Goal: Information Seeking & Learning: Learn about a topic

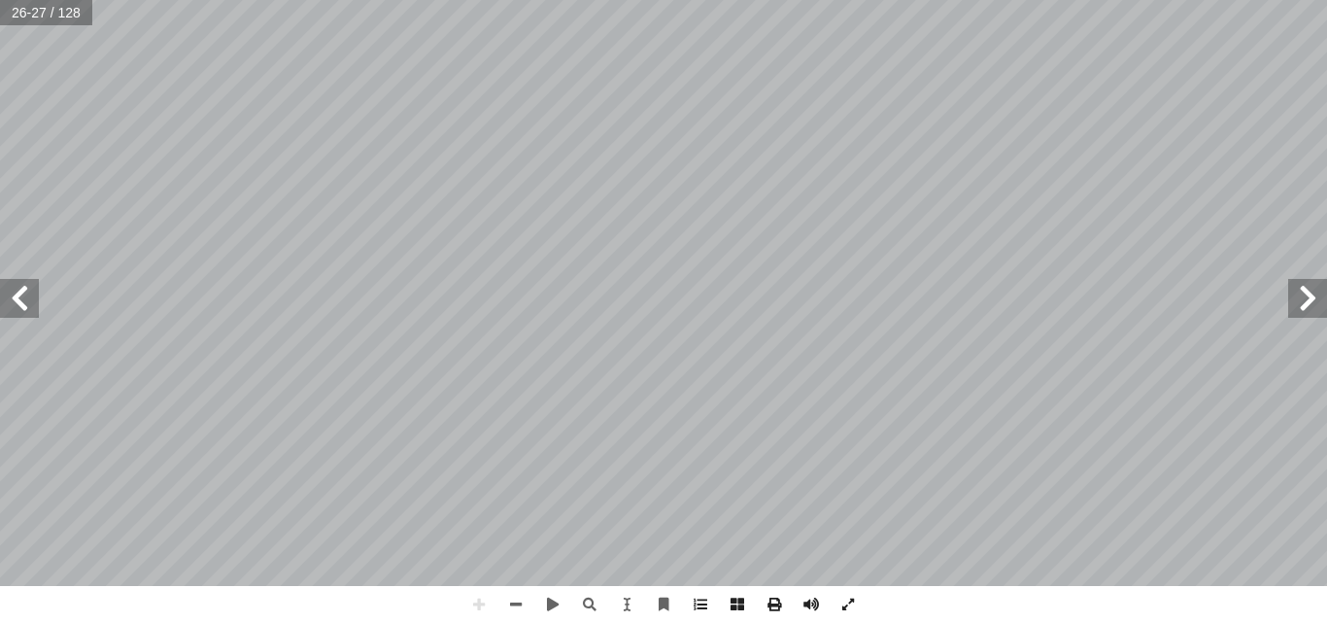
click at [1317, 291] on span at bounding box center [1307, 298] width 39 height 39
drag, startPoint x: 0, startPoint y: 0, endPoint x: 1317, endPoint y: 291, distance: 1348.9
click at [1317, 291] on span at bounding box center [1307, 298] width 39 height 39
click at [1308, 314] on span at bounding box center [1307, 298] width 39 height 39
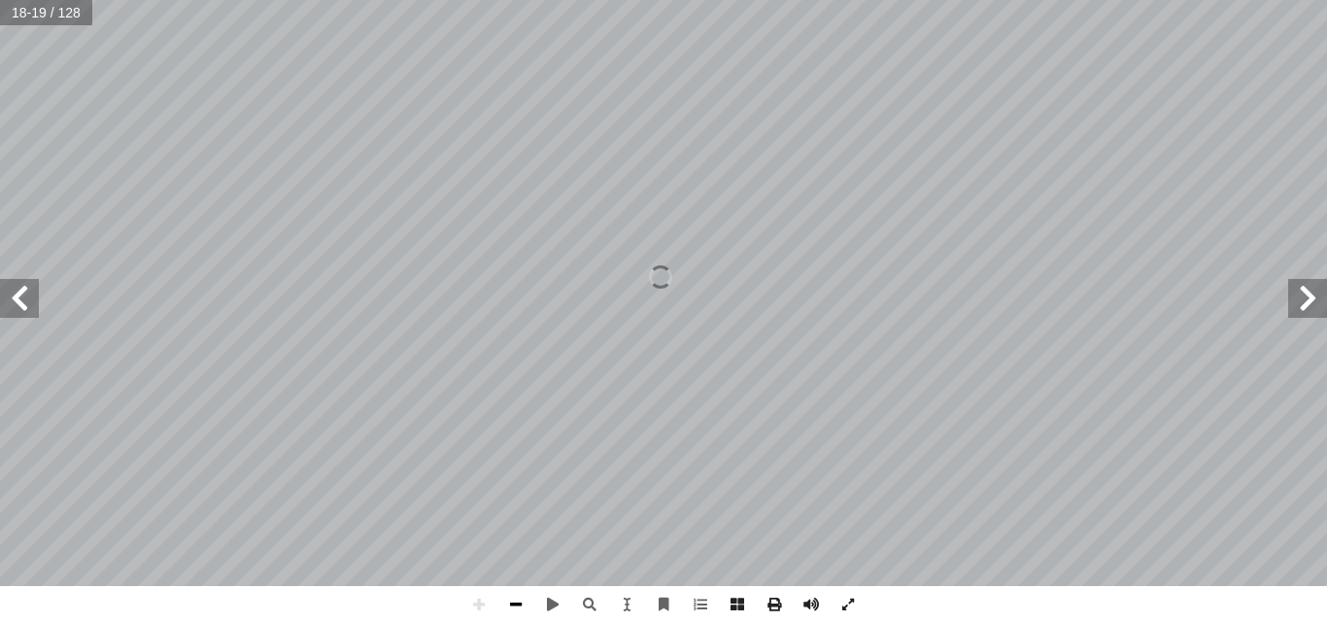
click at [524, 605] on span at bounding box center [515, 604] width 37 height 37
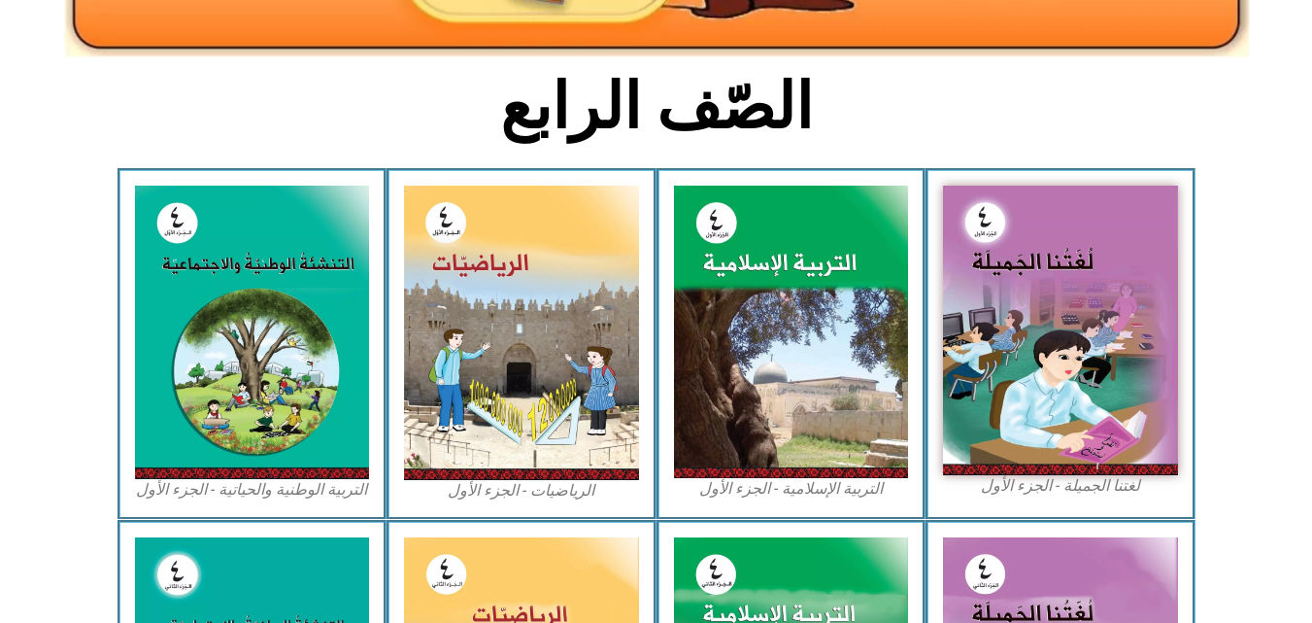
scroll to position [440, 0]
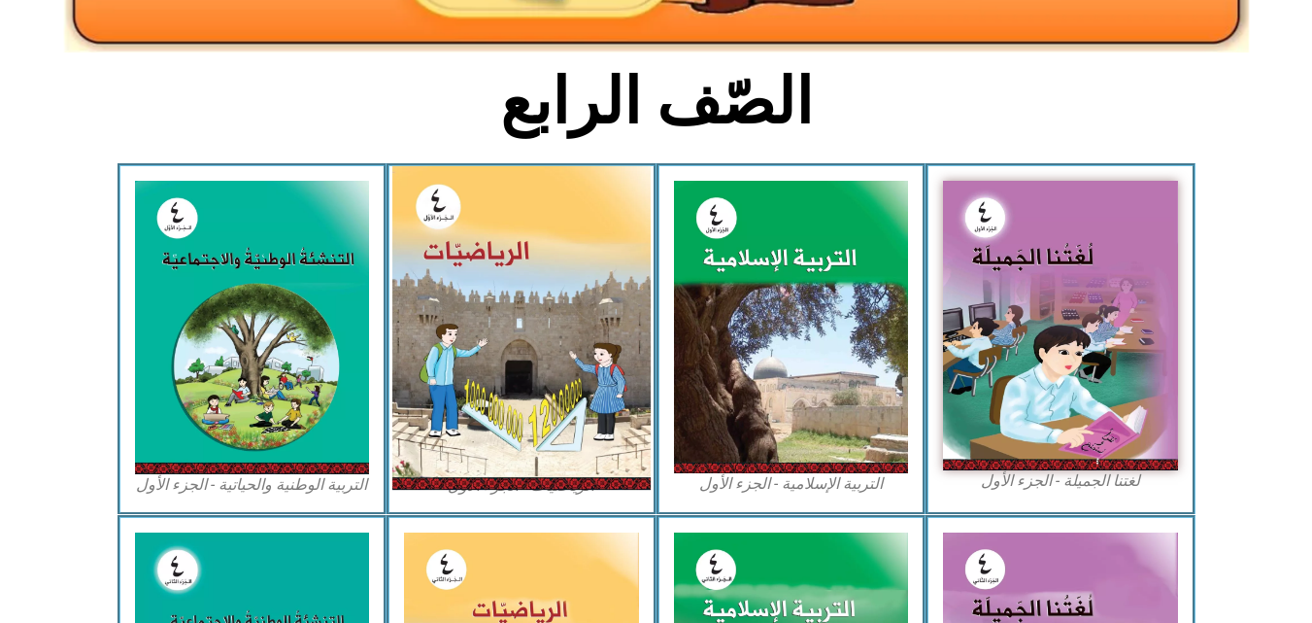
click at [560, 275] on img at bounding box center [521, 327] width 258 height 323
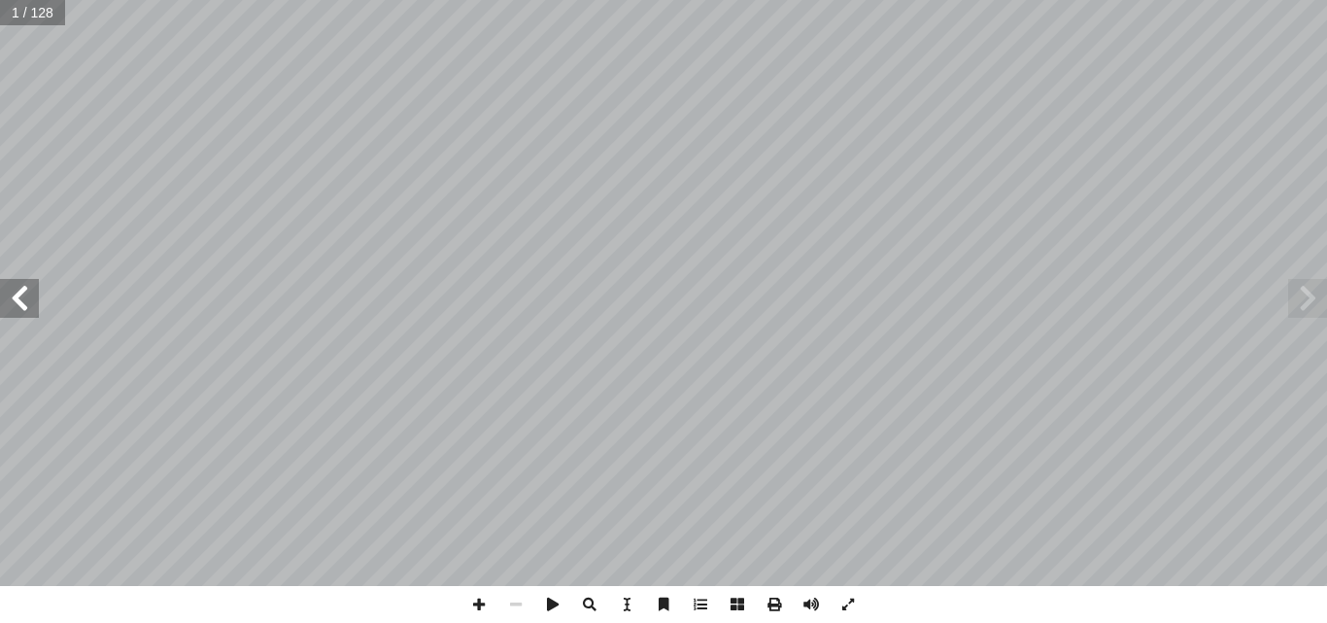
click at [24, 316] on span at bounding box center [19, 298] width 39 height 39
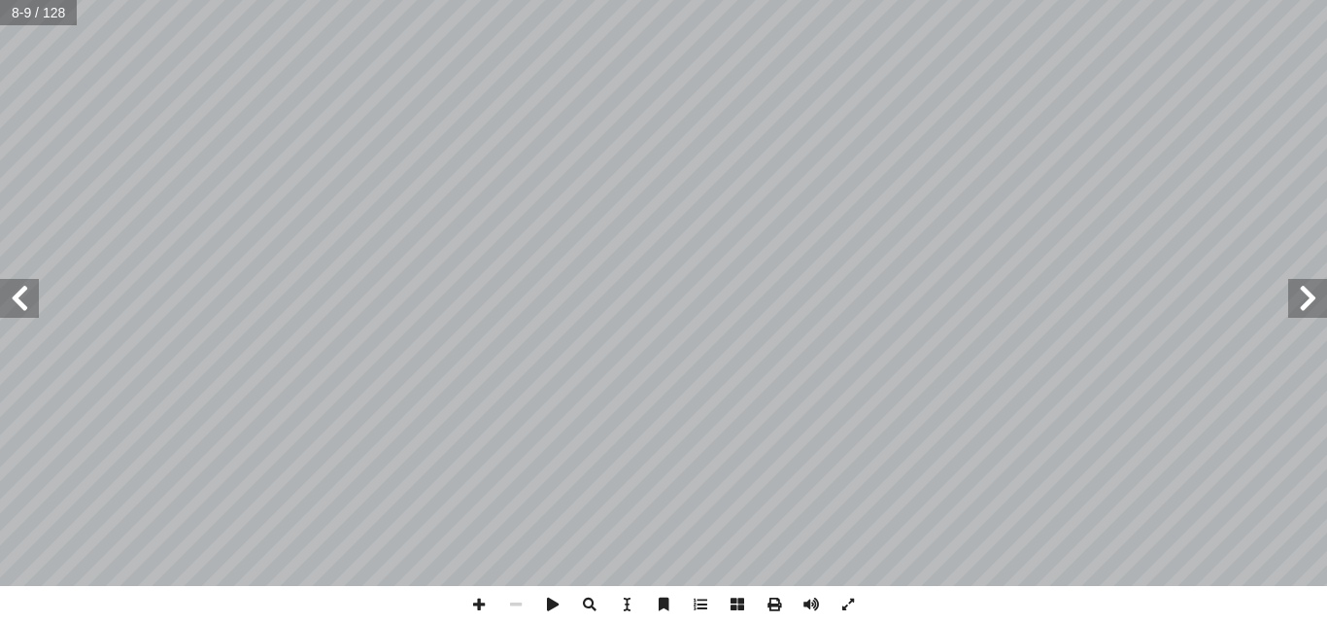
click at [24, 316] on span at bounding box center [19, 298] width 39 height 39
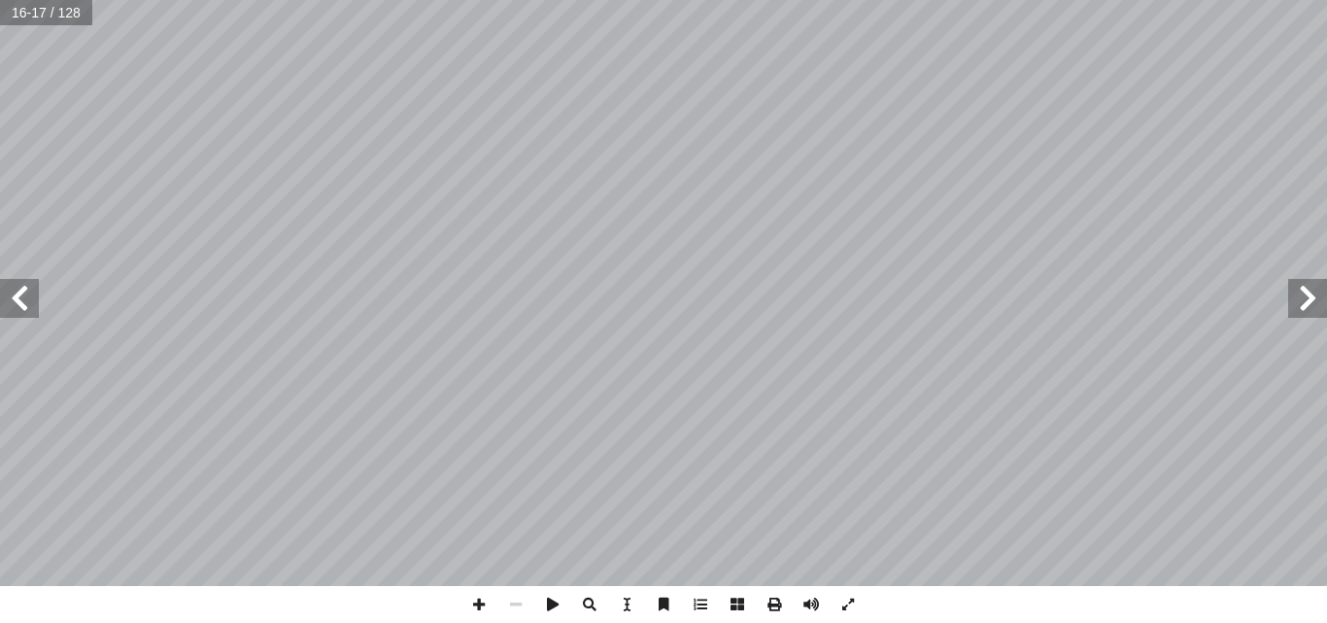
click at [24, 316] on span at bounding box center [19, 298] width 39 height 39
click at [491, 602] on span at bounding box center [478, 604] width 37 height 37
click at [28, 279] on span at bounding box center [19, 298] width 39 height 39
click at [25, 302] on span at bounding box center [19, 298] width 39 height 39
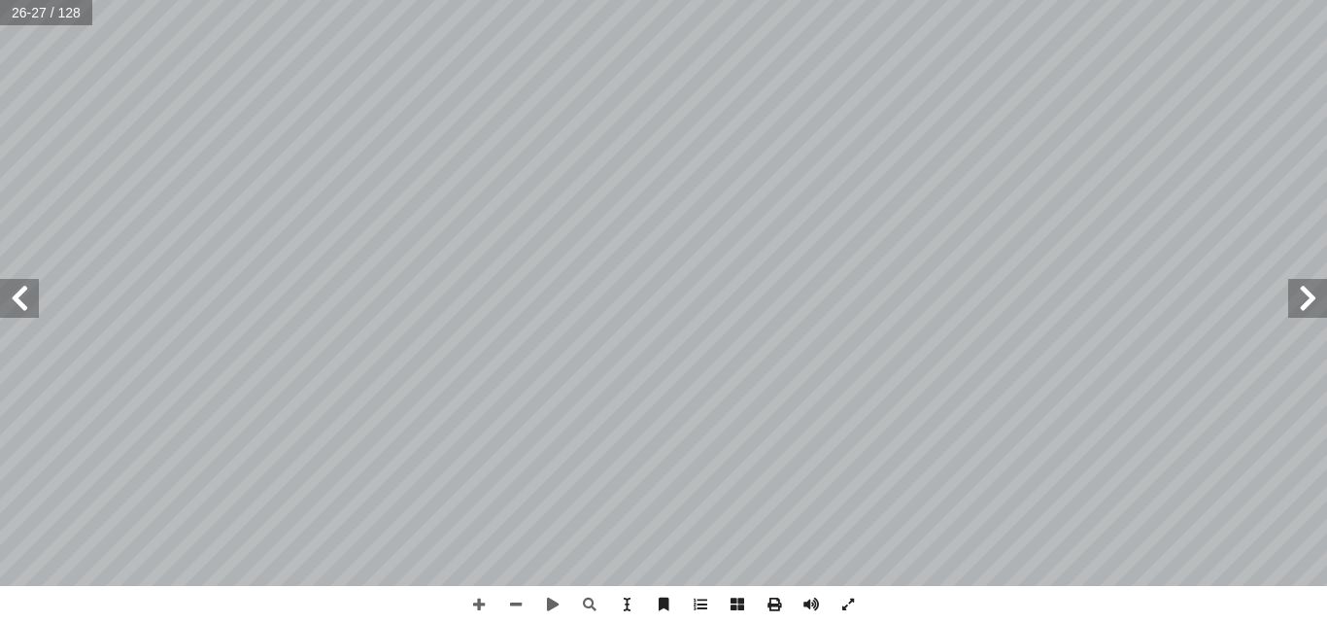
click at [17, 317] on span at bounding box center [19, 298] width 39 height 39
